Goal: Entertainment & Leisure: Consume media (video, audio)

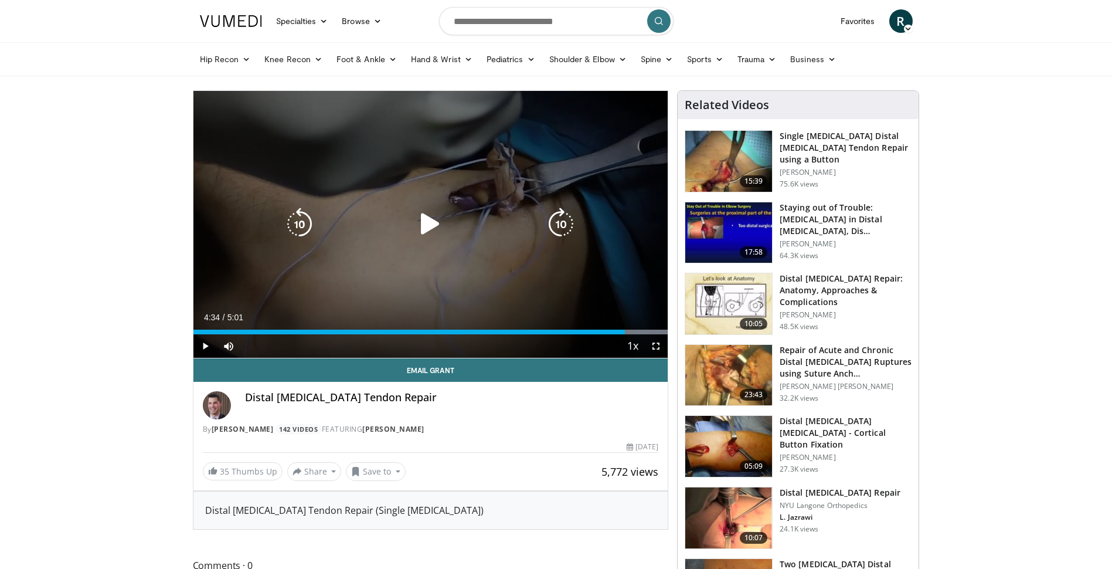
click at [426, 222] on icon "Video Player" at bounding box center [430, 224] width 33 height 33
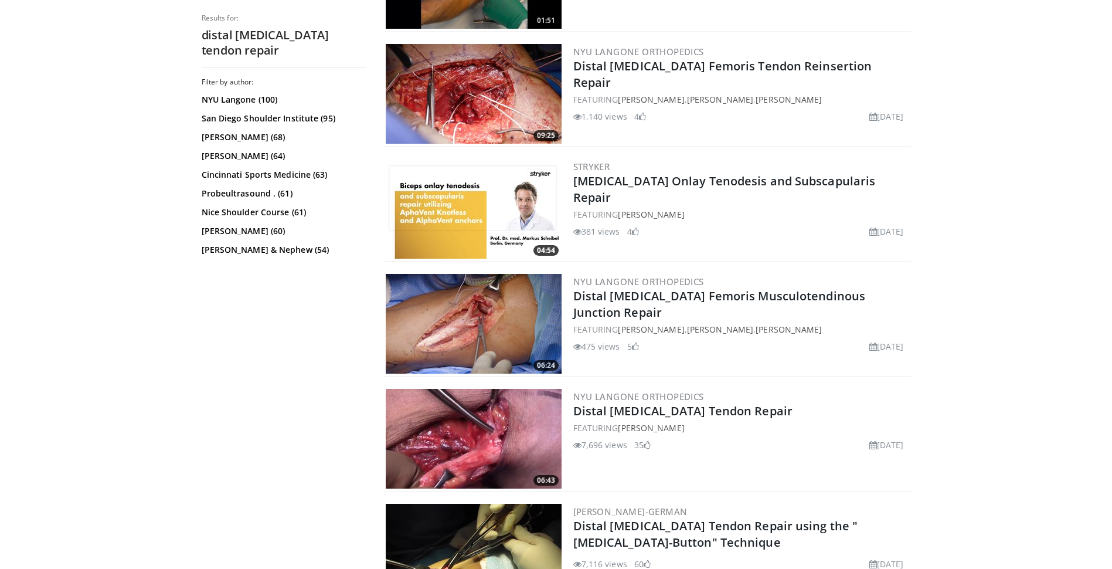
scroll to position [899, 0]
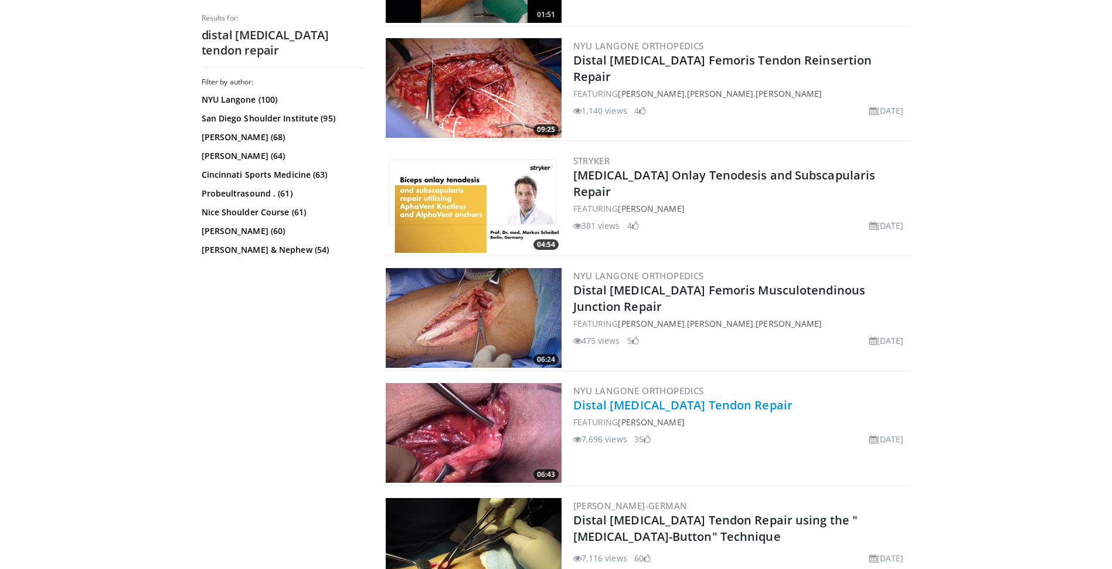
click at [601, 406] on link "Distal [MEDICAL_DATA] Tendon Repair" at bounding box center [683, 405] width 220 height 16
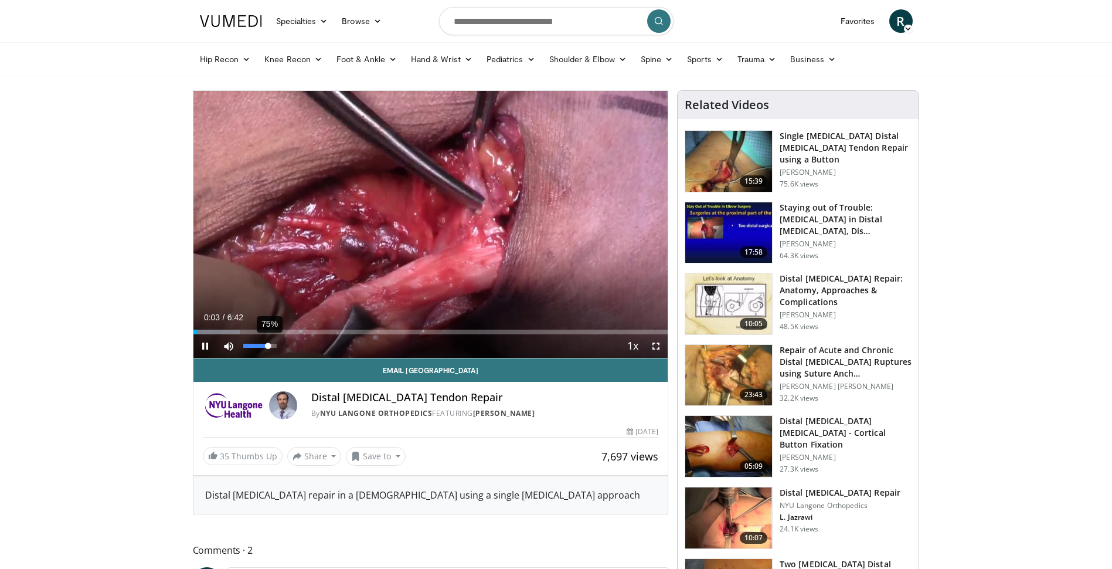
click at [268, 346] on div "75%" at bounding box center [259, 346] width 33 height 4
click at [258, 348] on div "46%" at bounding box center [260, 345] width 41 height 23
click at [256, 347] on div "Volume Level" at bounding box center [255, 346] width 25 height 4
click at [658, 345] on span "Video Player" at bounding box center [655, 345] width 23 height 23
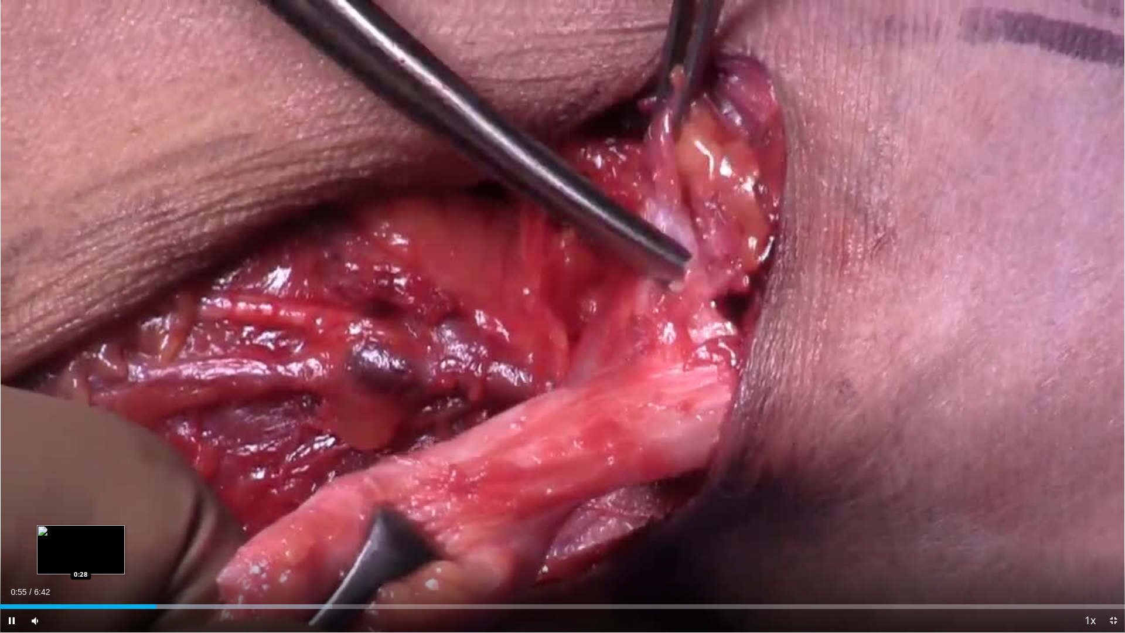
click at [81, 568] on div "Loaded : 29.54% 0:55 0:28" at bounding box center [562, 606] width 1125 height 5
click at [107, 568] on div "Progress Bar" at bounding box center [196, 606] width 274 height 5
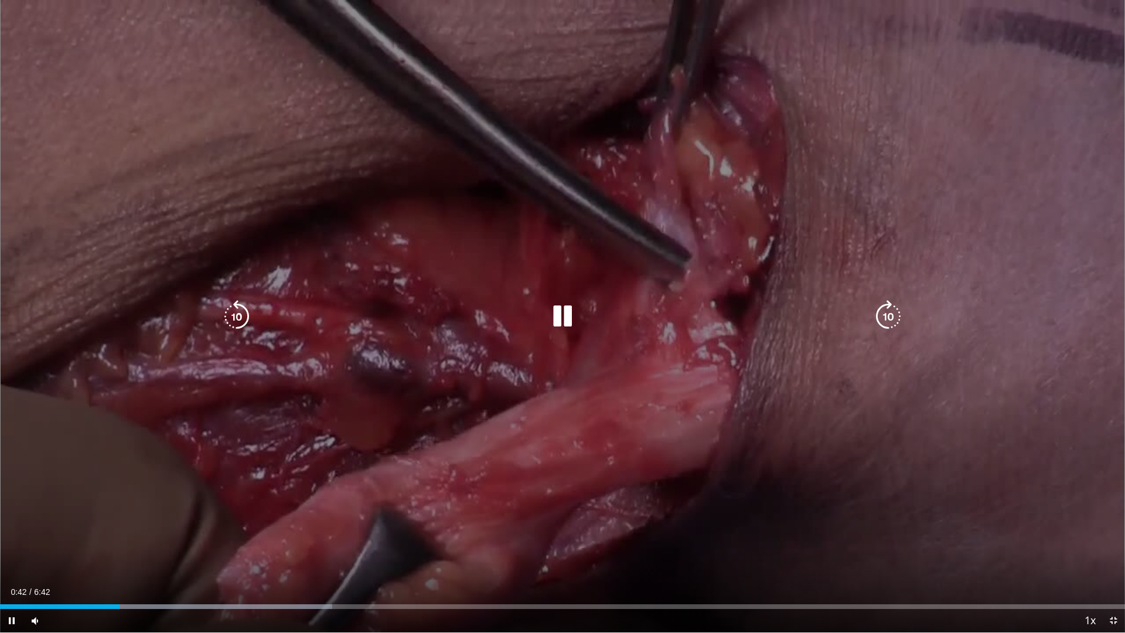
click at [567, 318] on icon "Video Player" at bounding box center [562, 316] width 33 height 33
click at [421, 373] on div "10 seconds Tap to unmute" at bounding box center [562, 316] width 1125 height 632
click at [565, 316] on icon "Video Player" at bounding box center [562, 316] width 33 height 33
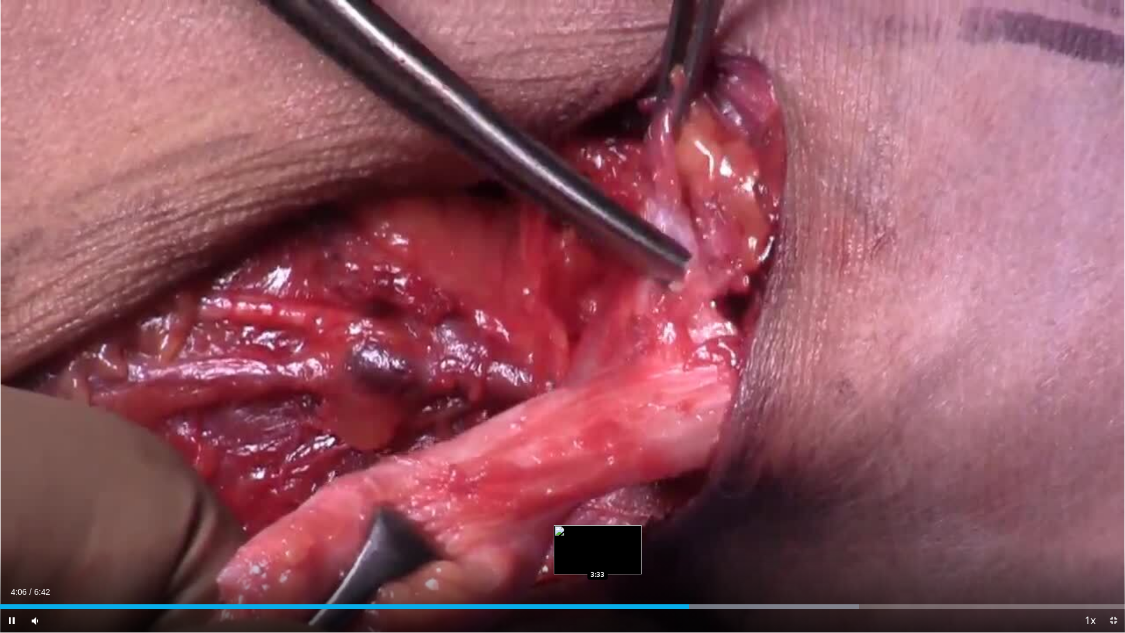
click at [598, 568] on div "Loaded : 76.34% 4:06 3:33" at bounding box center [562, 603] width 1125 height 11
click at [604, 568] on div "Loaded : 76.34% 3:35 3:36" at bounding box center [562, 603] width 1125 height 11
click at [608, 568] on div "Loaded : 76.34% 3:38 3:37" at bounding box center [562, 603] width 1125 height 11
click at [631, 568] on div "Loaded : 76.34% 3:53 3:45" at bounding box center [562, 606] width 1125 height 5
click at [624, 568] on div "3:47" at bounding box center [317, 606] width 635 height 5
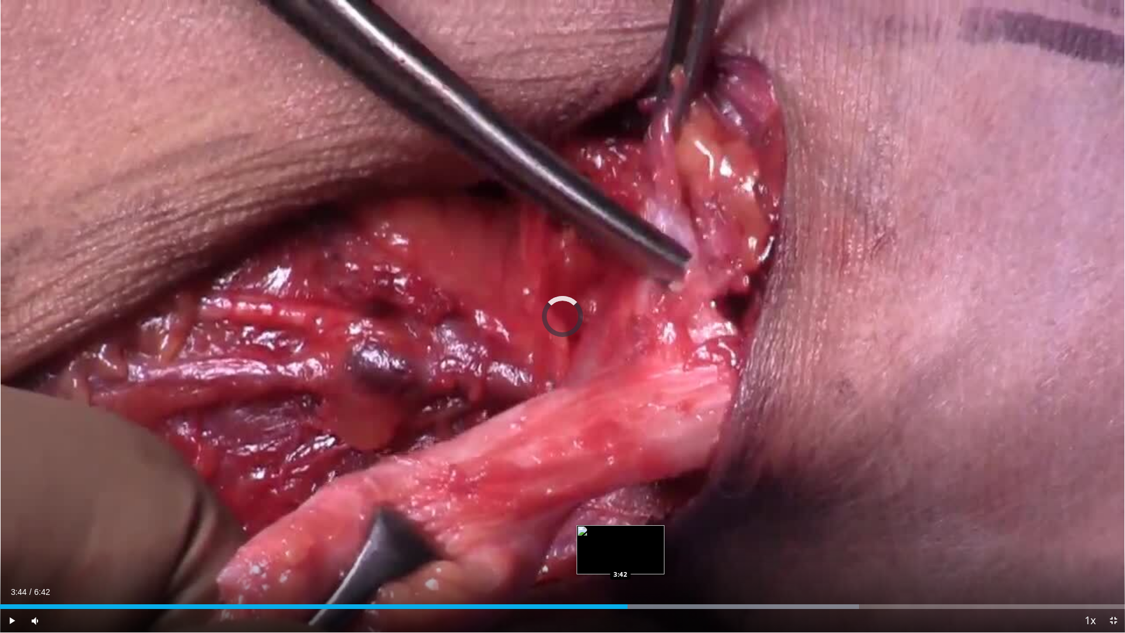
click at [621, 568] on div "3:44" at bounding box center [314, 606] width 628 height 5
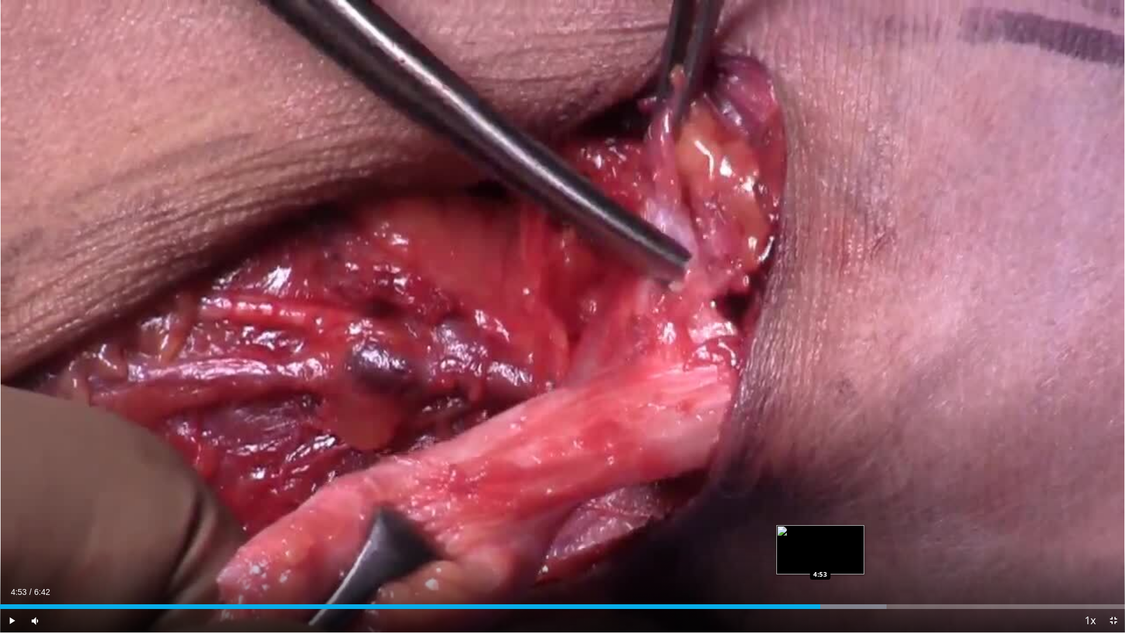
click at [821, 568] on div "Loaded : 78.80% 4:53 4:53" at bounding box center [562, 606] width 1125 height 5
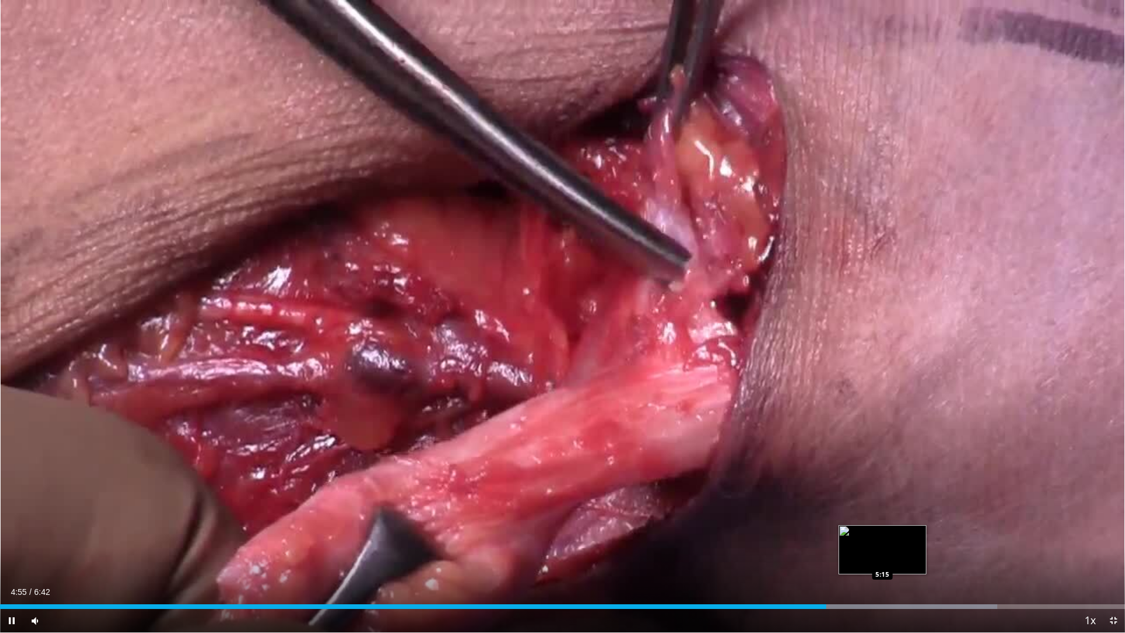
click at [883, 568] on div "Progress Bar" at bounding box center [870, 606] width 257 height 5
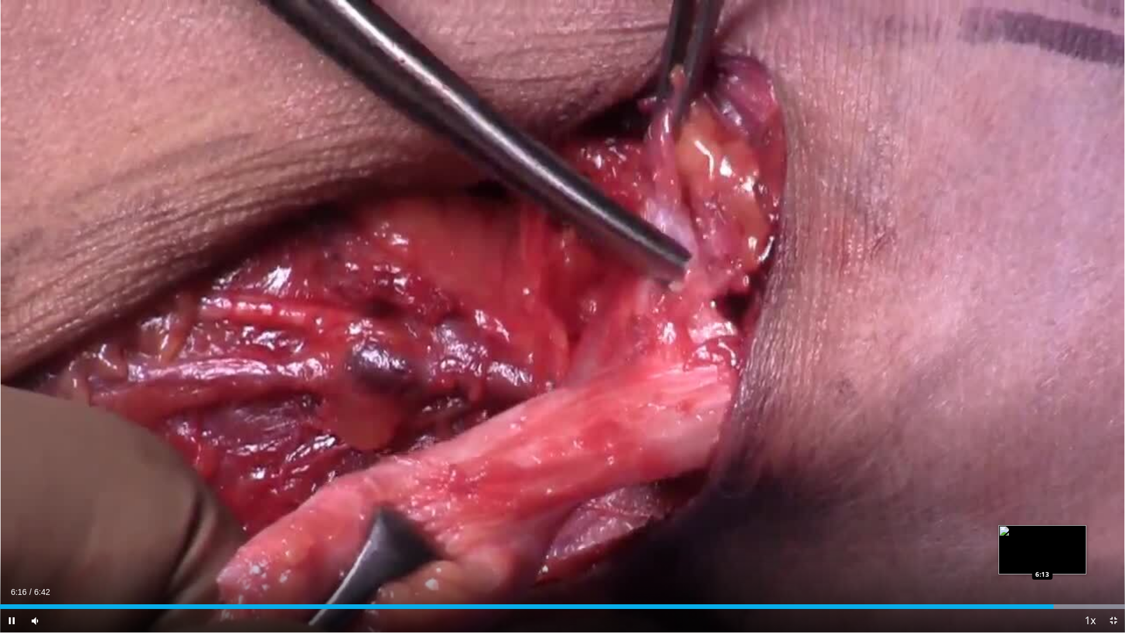
click at [1043, 568] on div "6:17" at bounding box center [527, 606] width 1054 height 5
click at [1023, 568] on div "6:06" at bounding box center [511, 606] width 1023 height 5
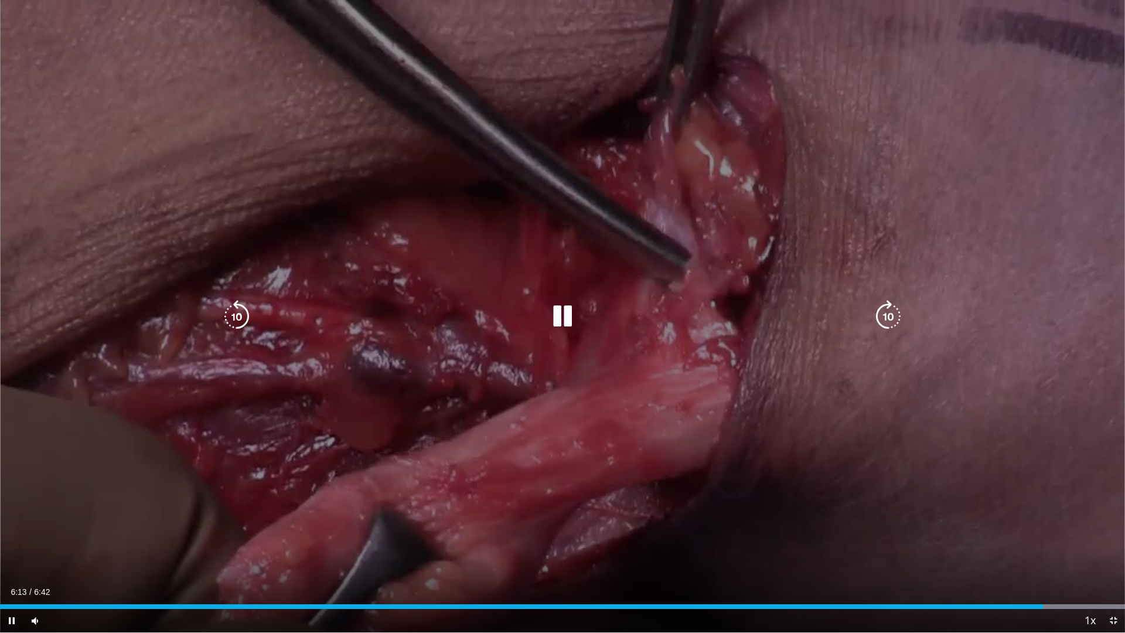
click at [563, 318] on icon "Video Player" at bounding box center [562, 316] width 33 height 33
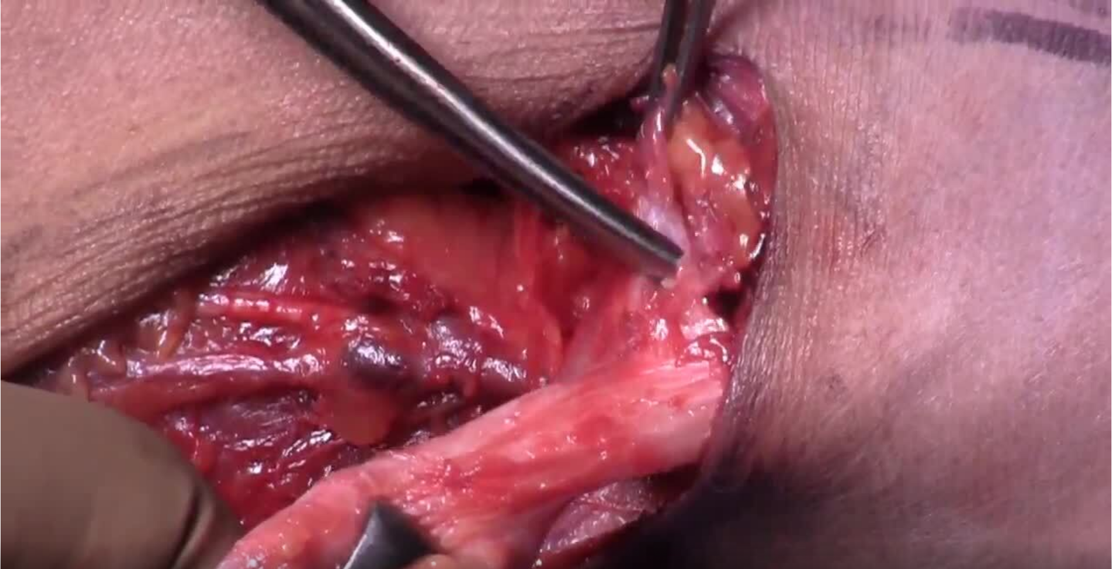
scroll to position [215, 0]
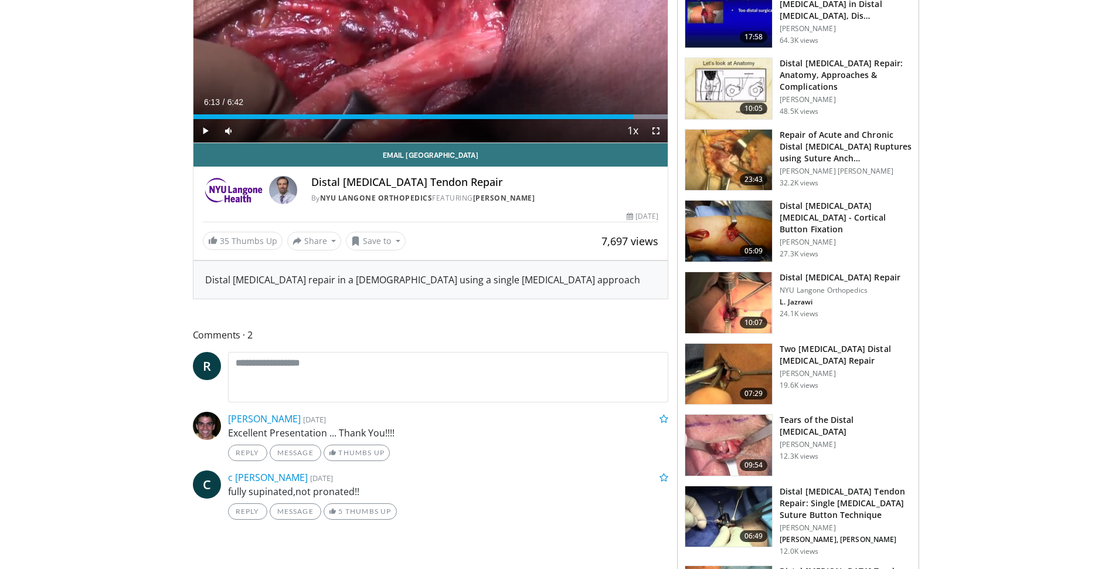
click at [861, 352] on h3 "Two [MEDICAL_DATA] Distal [MEDICAL_DATA] Repair" at bounding box center [846, 354] width 132 height 23
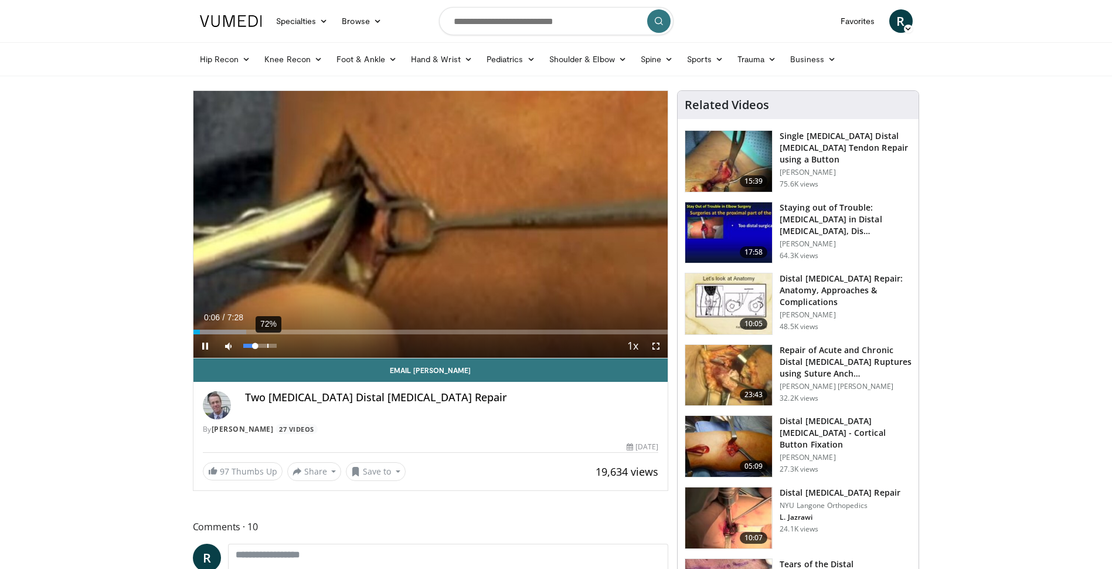
click at [267, 345] on div "72%" at bounding box center [259, 346] width 33 height 4
click at [237, 333] on div "Loaded : 15.58% 0:41 0:40" at bounding box center [430, 331] width 475 height 5
click at [226, 331] on div "0:45" at bounding box center [217, 331] width 48 height 5
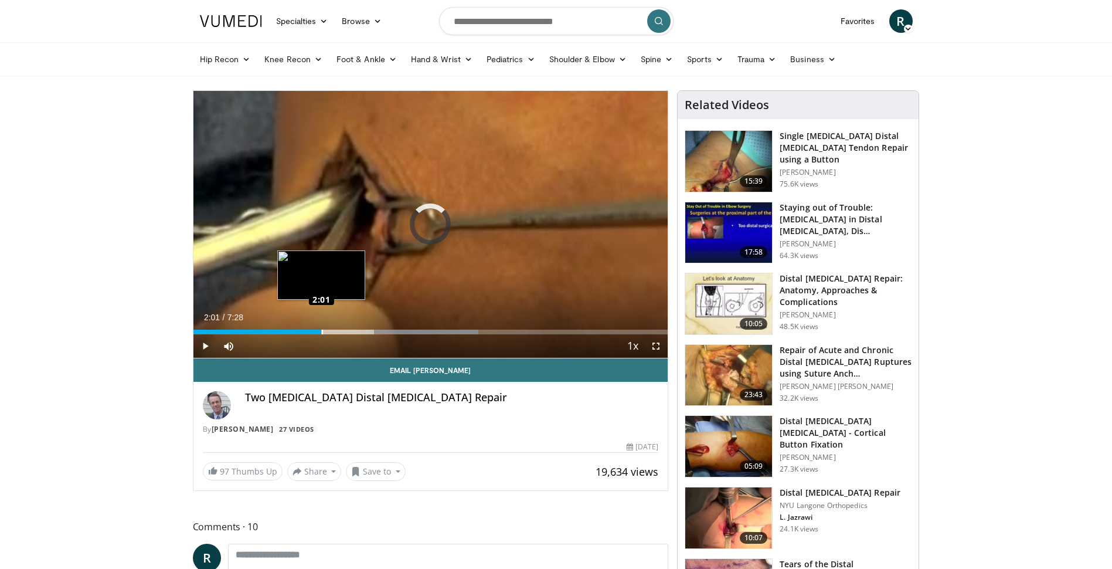
click at [321, 329] on div "Loaded : 60.14% 3:23 2:01" at bounding box center [430, 331] width 475 height 5
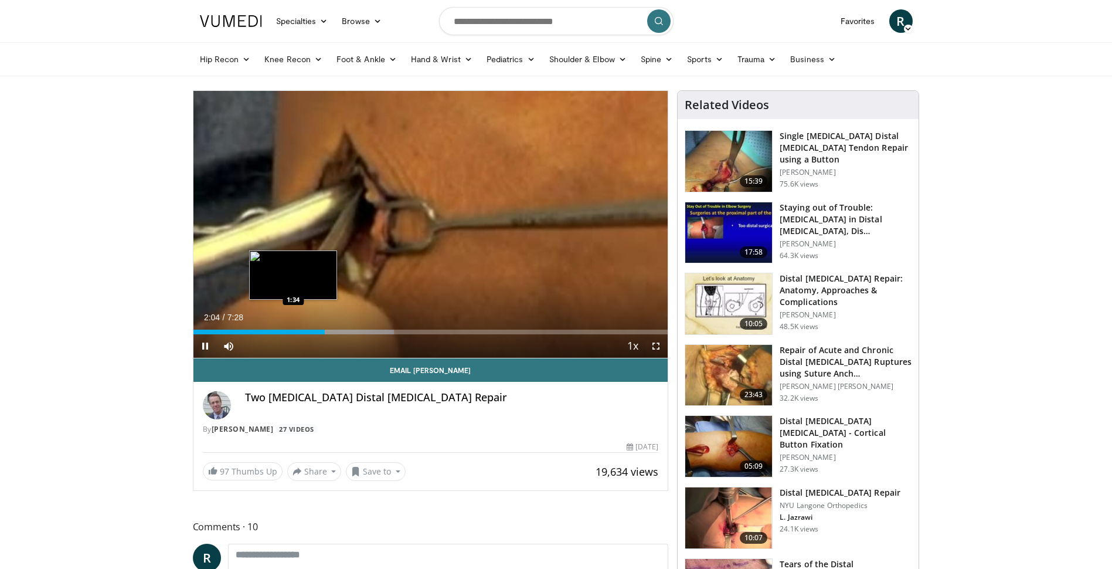
click at [293, 328] on div "Loaded : 42.32% 2:04 1:34" at bounding box center [430, 328] width 475 height 11
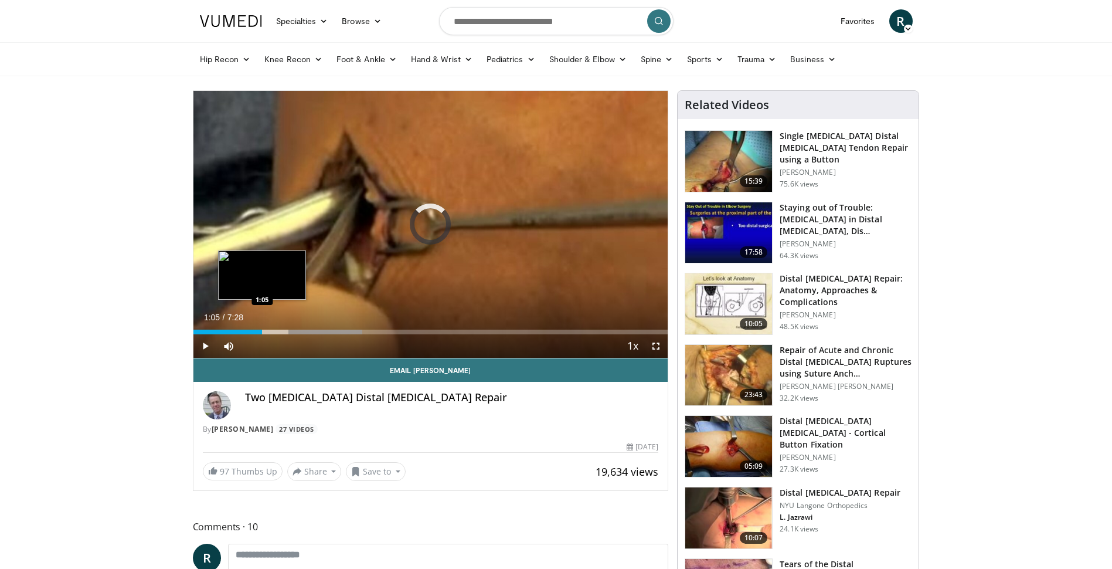
click at [262, 329] on div "1:05" at bounding box center [227, 331] width 69 height 5
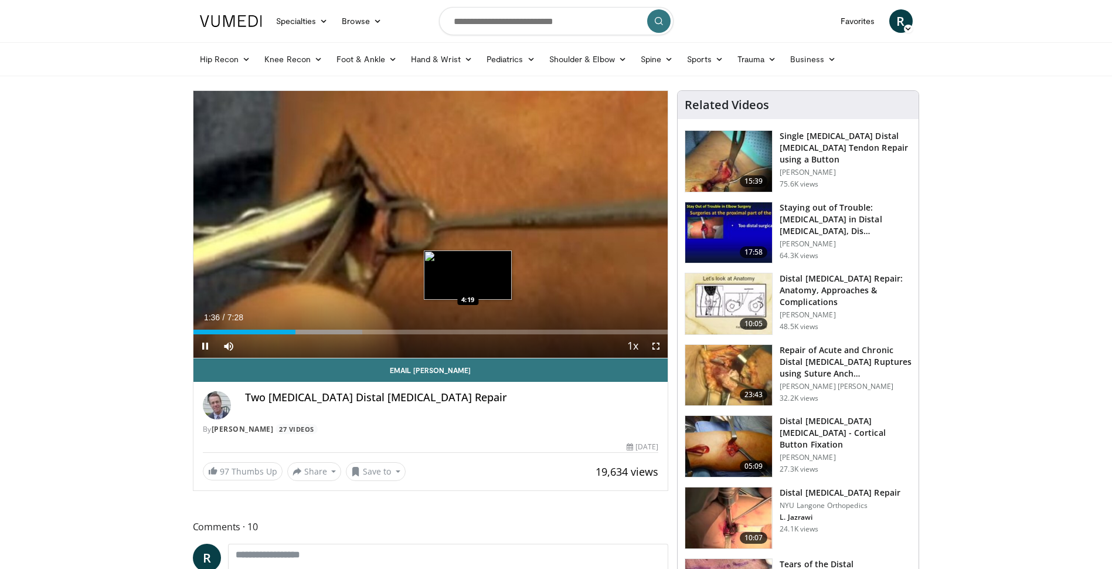
click at [467, 327] on div "Loaded : 35.63% 1:36 4:19" at bounding box center [430, 328] width 475 height 11
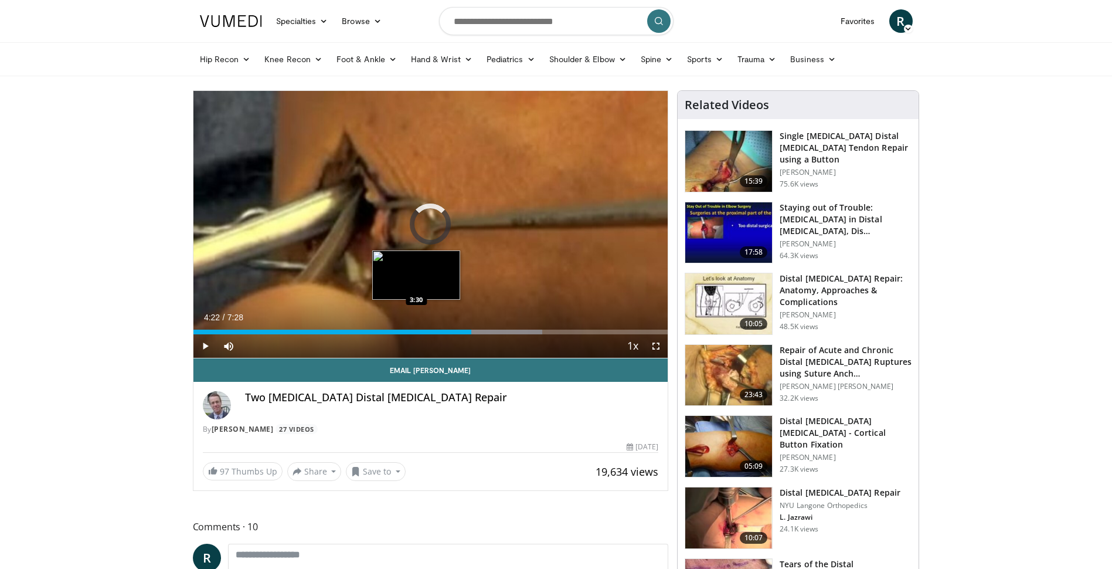
click at [416, 329] on div "Loaded : 73.51% 4:22 3:30" at bounding box center [430, 331] width 475 height 5
click at [394, 329] on div "3:34" at bounding box center [306, 331] width 227 height 5
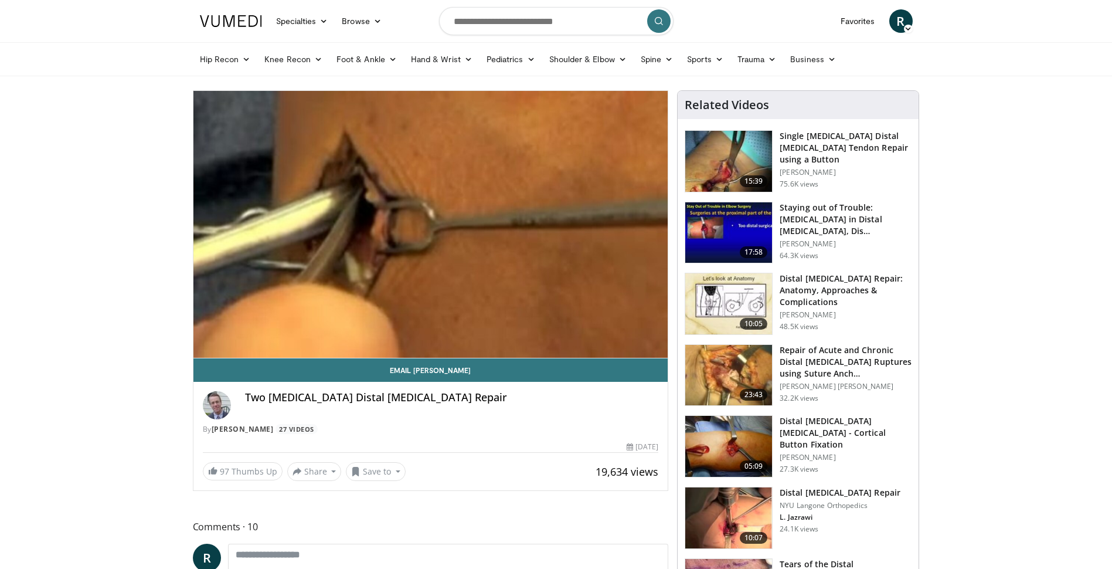
click at [463, 411] on div "Two [MEDICAL_DATA] Distal [MEDICAL_DATA] Repair" at bounding box center [452, 405] width 414 height 28
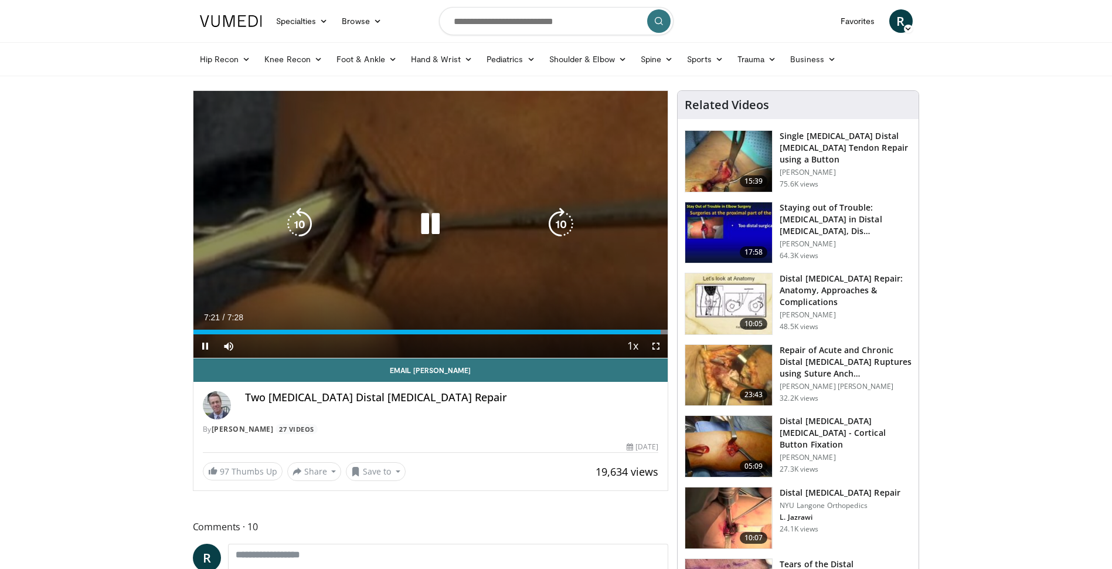
click at [424, 227] on icon "Video Player" at bounding box center [430, 224] width 33 height 33
